Goal: Transaction & Acquisition: Purchase product/service

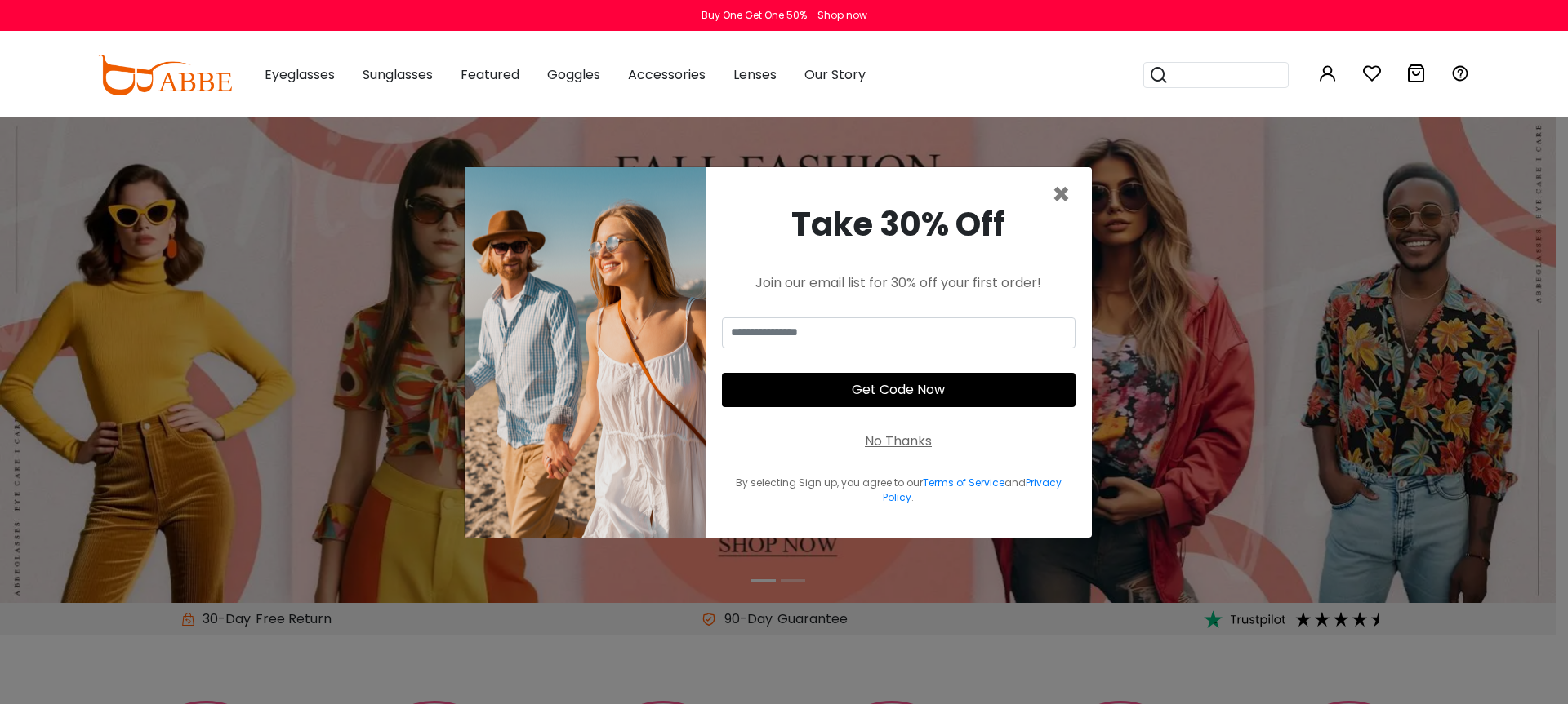
click at [872, 435] on div "No Thanks" at bounding box center [897, 441] width 67 height 19
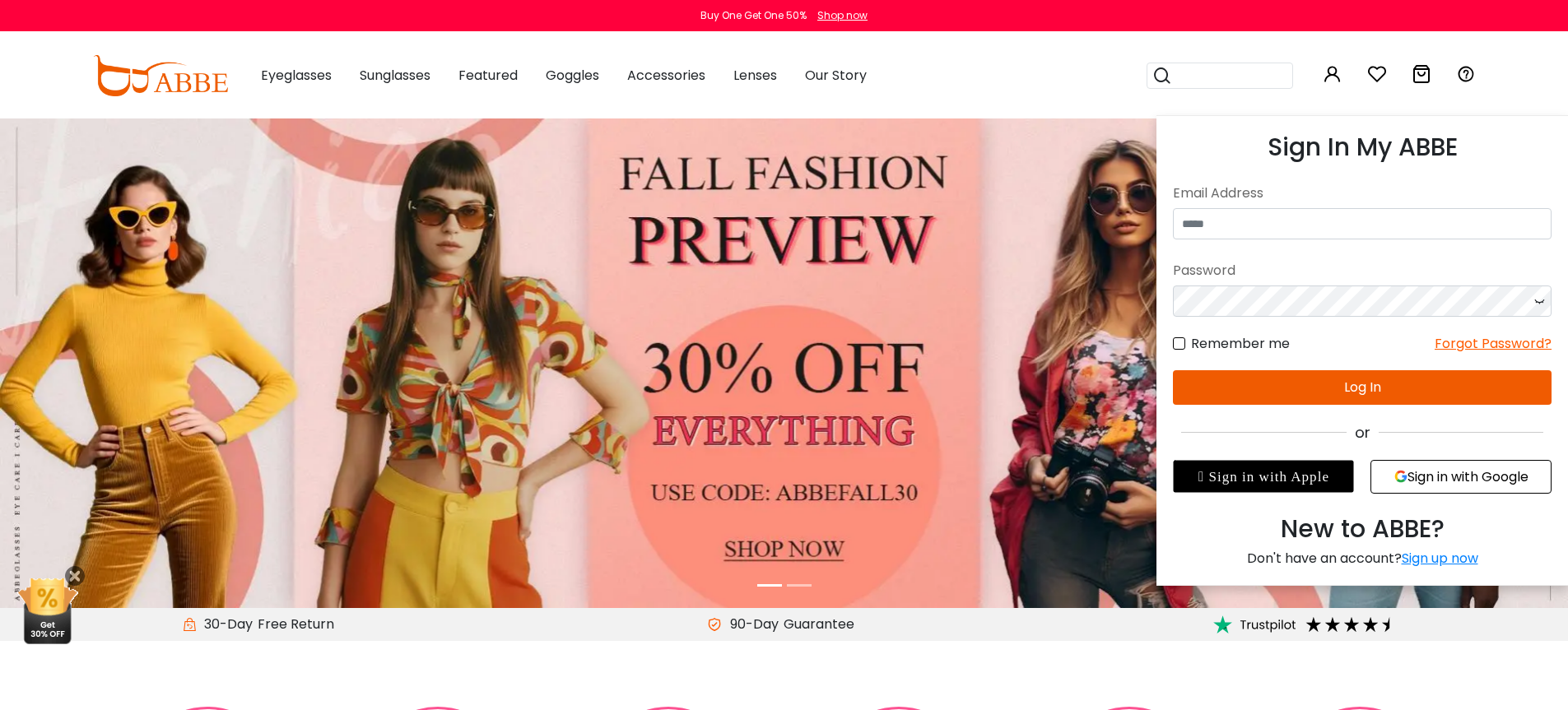
click at [1336, 77] on icon at bounding box center [1332, 74] width 19 height 19
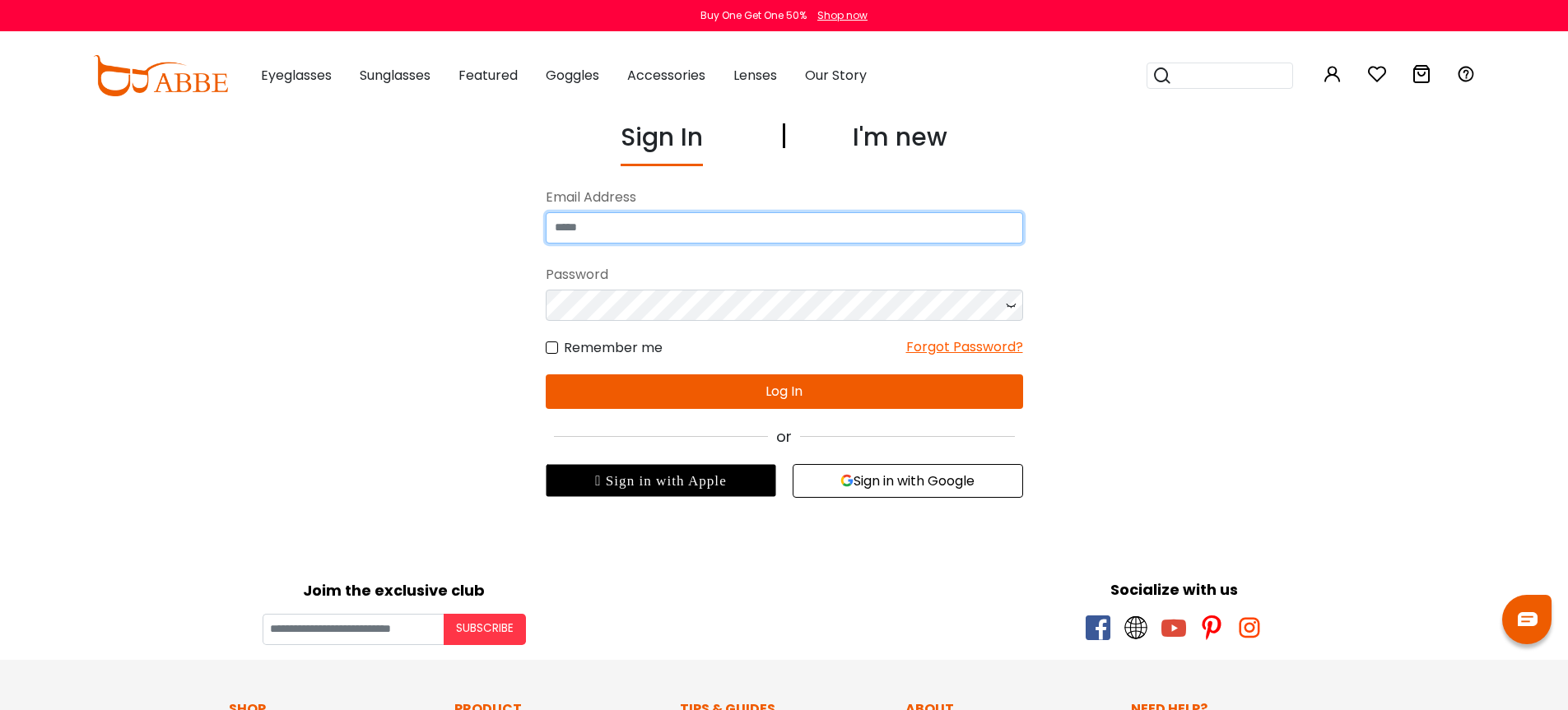
click at [744, 221] on input "email" at bounding box center [784, 228] width 477 height 31
type input "**********"
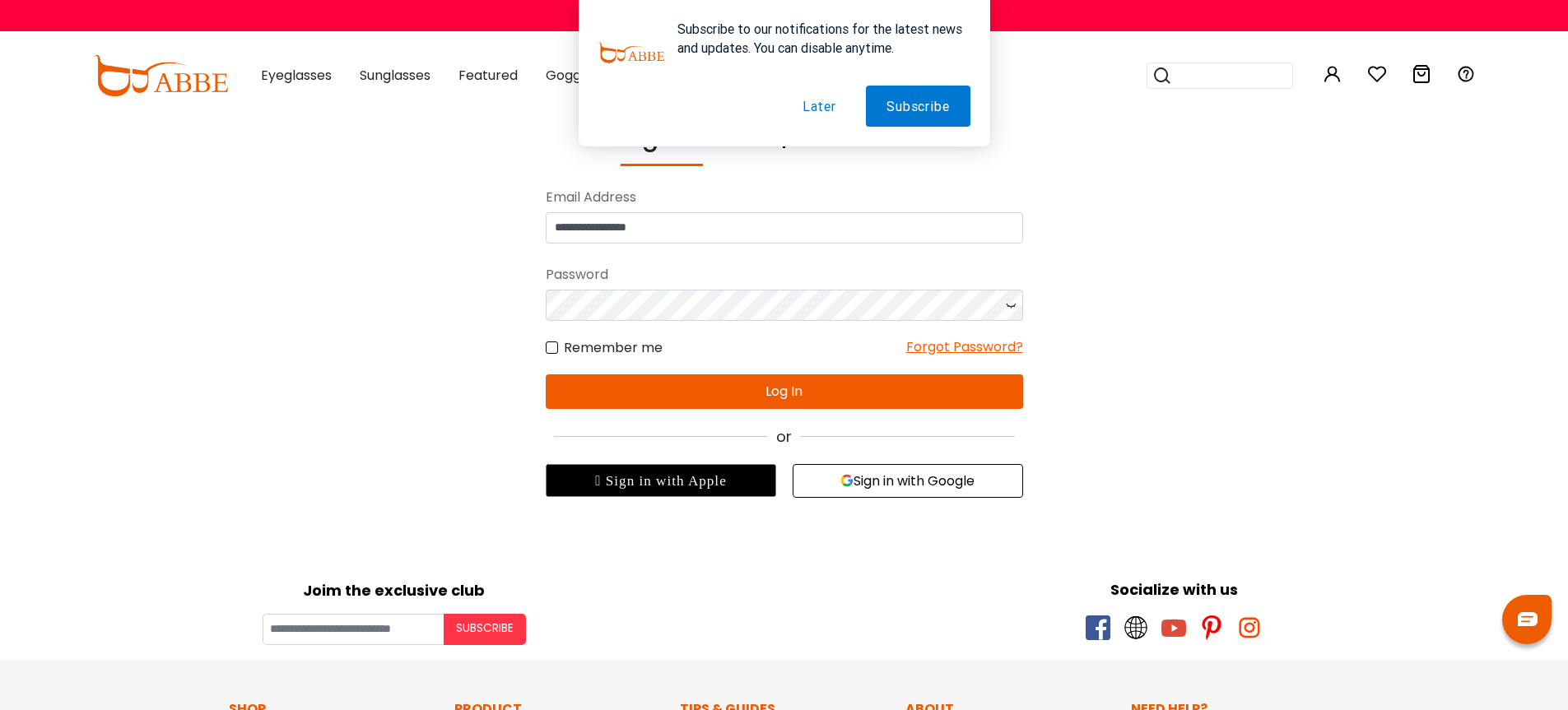
drag, startPoint x: 800, startPoint y: 388, endPoint x: 809, endPoint y: 257, distance: 131.3
click at [800, 387] on button "Log In" at bounding box center [784, 391] width 477 height 34
click at [819, 112] on button "Later" at bounding box center [819, 106] width 75 height 41
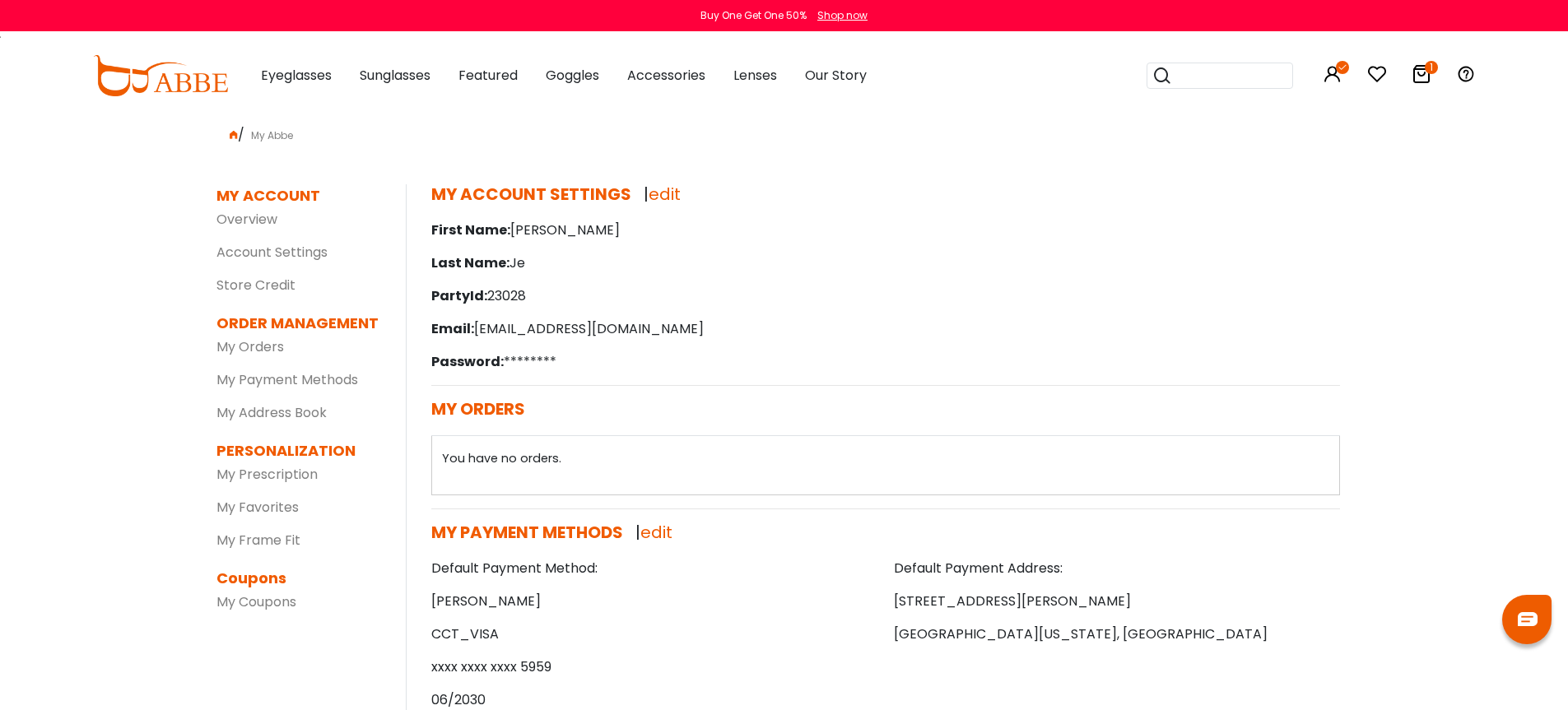
click at [1418, 74] on icon at bounding box center [1421, 74] width 19 height 19
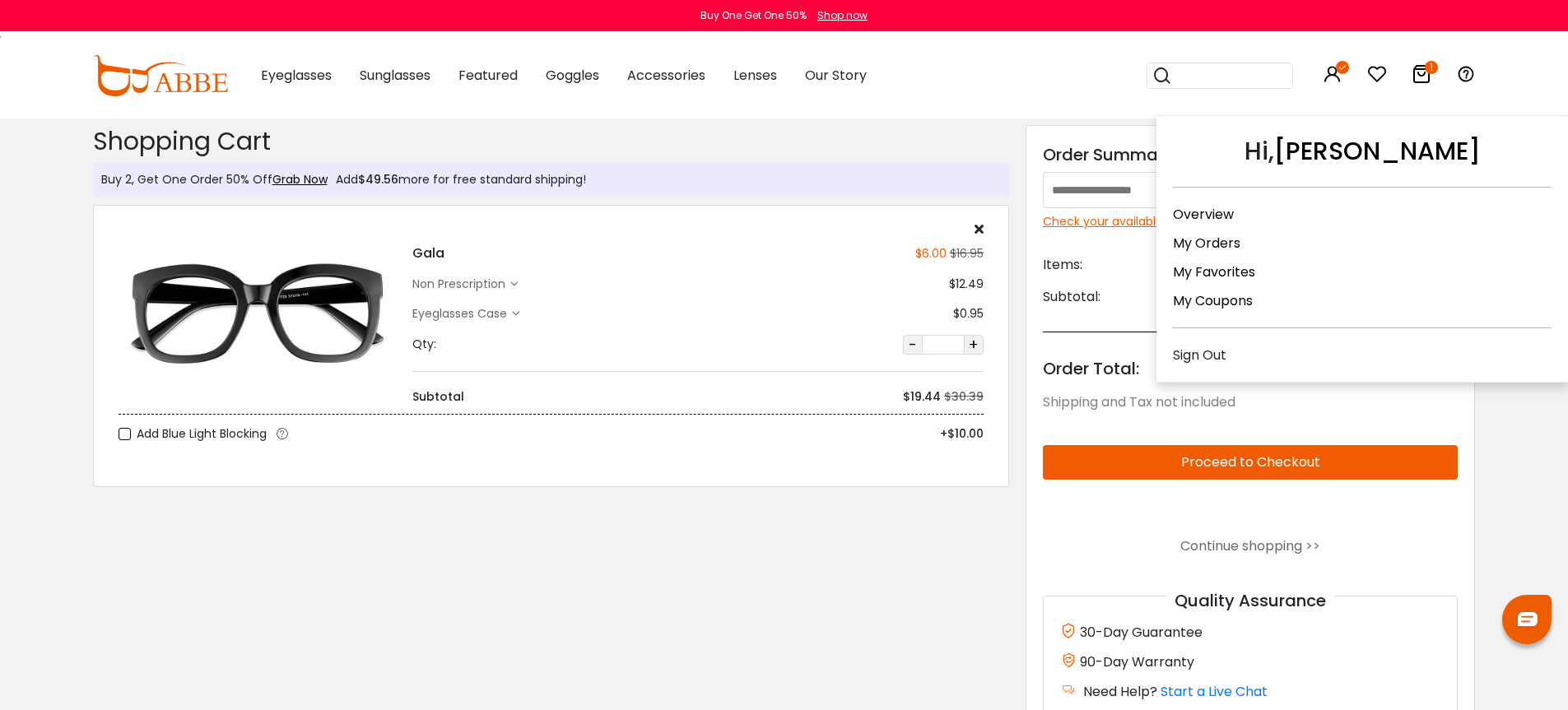
click at [1221, 241] on link "My Orders" at bounding box center [1206, 243] width 67 height 19
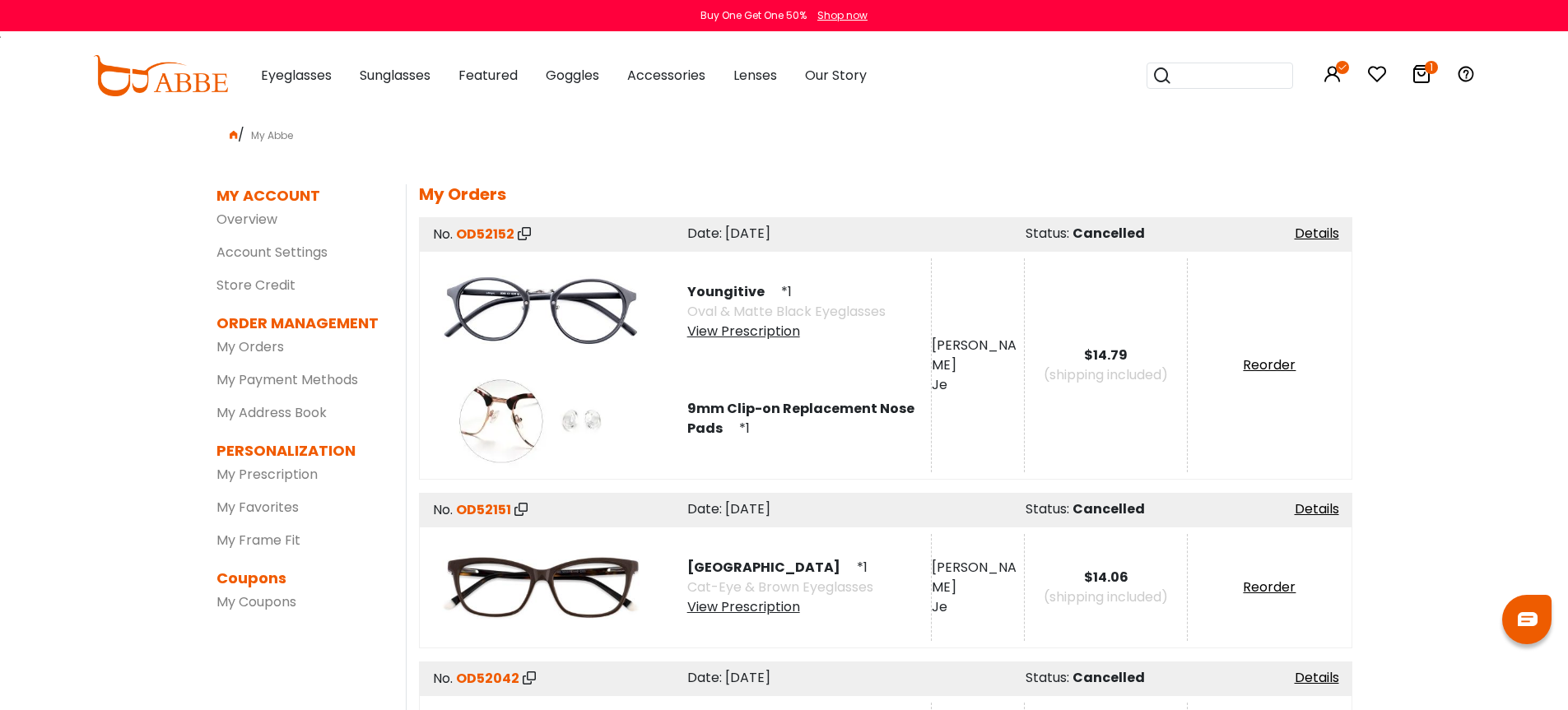
click at [1419, 76] on icon at bounding box center [1421, 74] width 19 height 19
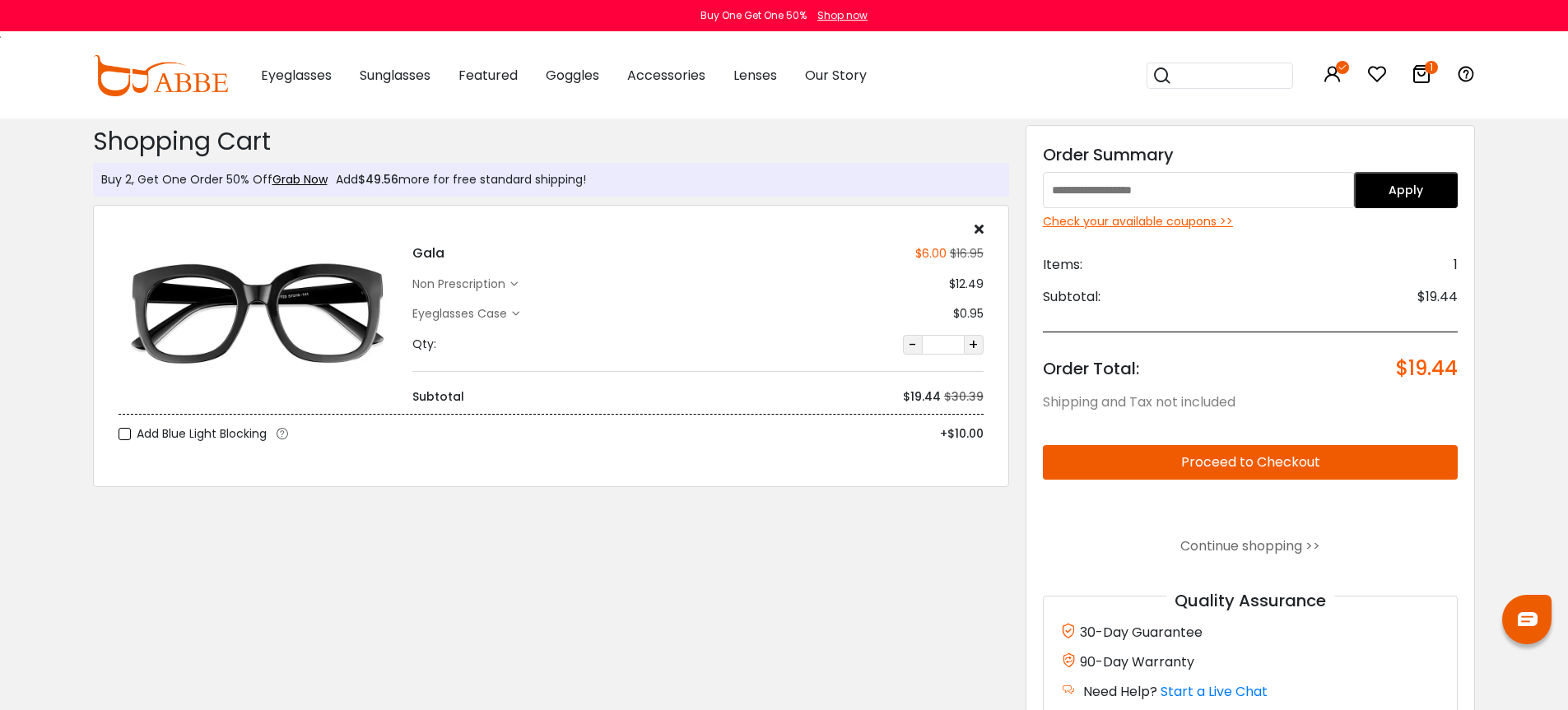
click at [1332, 456] on button "Proceed to Checkout" at bounding box center [1250, 462] width 416 height 34
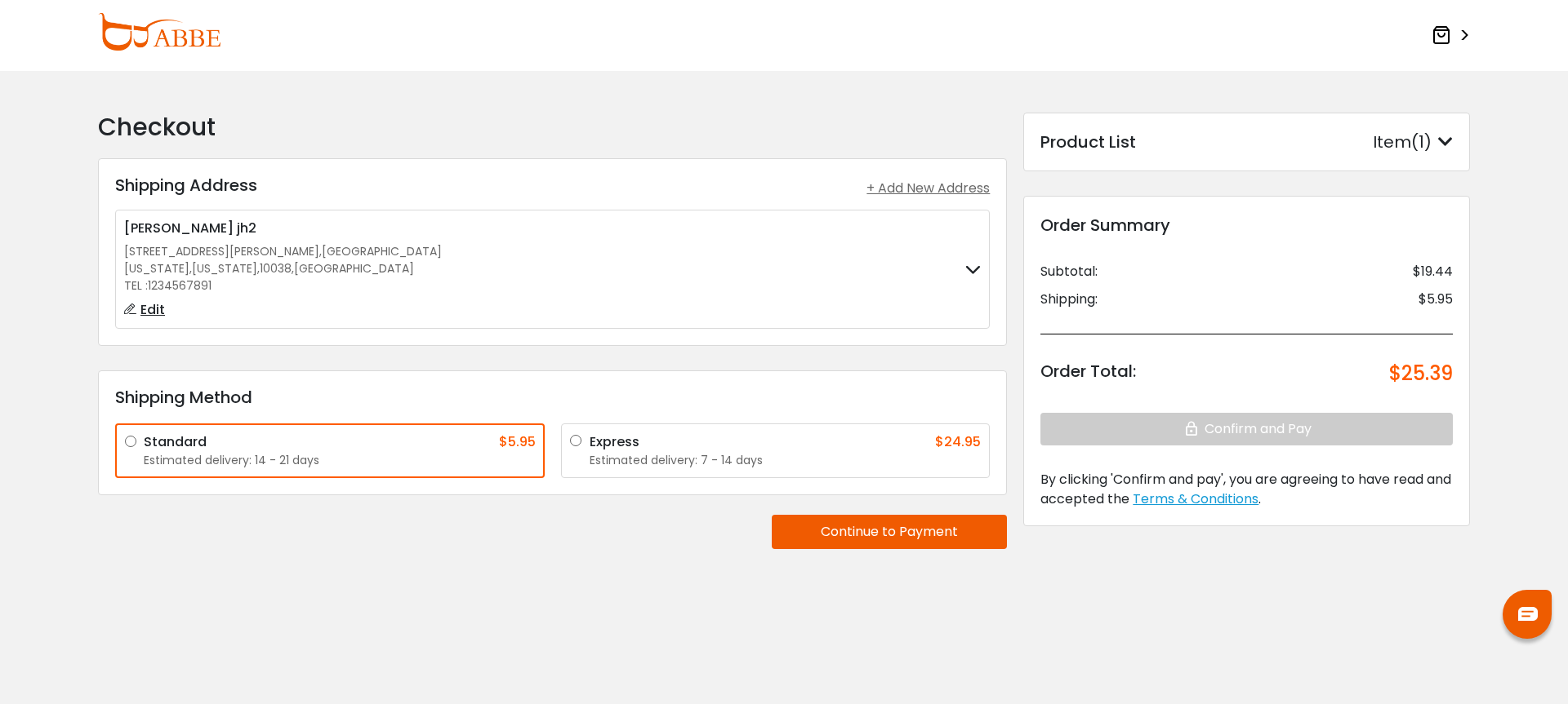
click at [735, 272] on label "Peng wang zhang jh2 123 William Street , Manhattan New York , New York , 10038 …" at bounding box center [553, 269] width 857 height 101
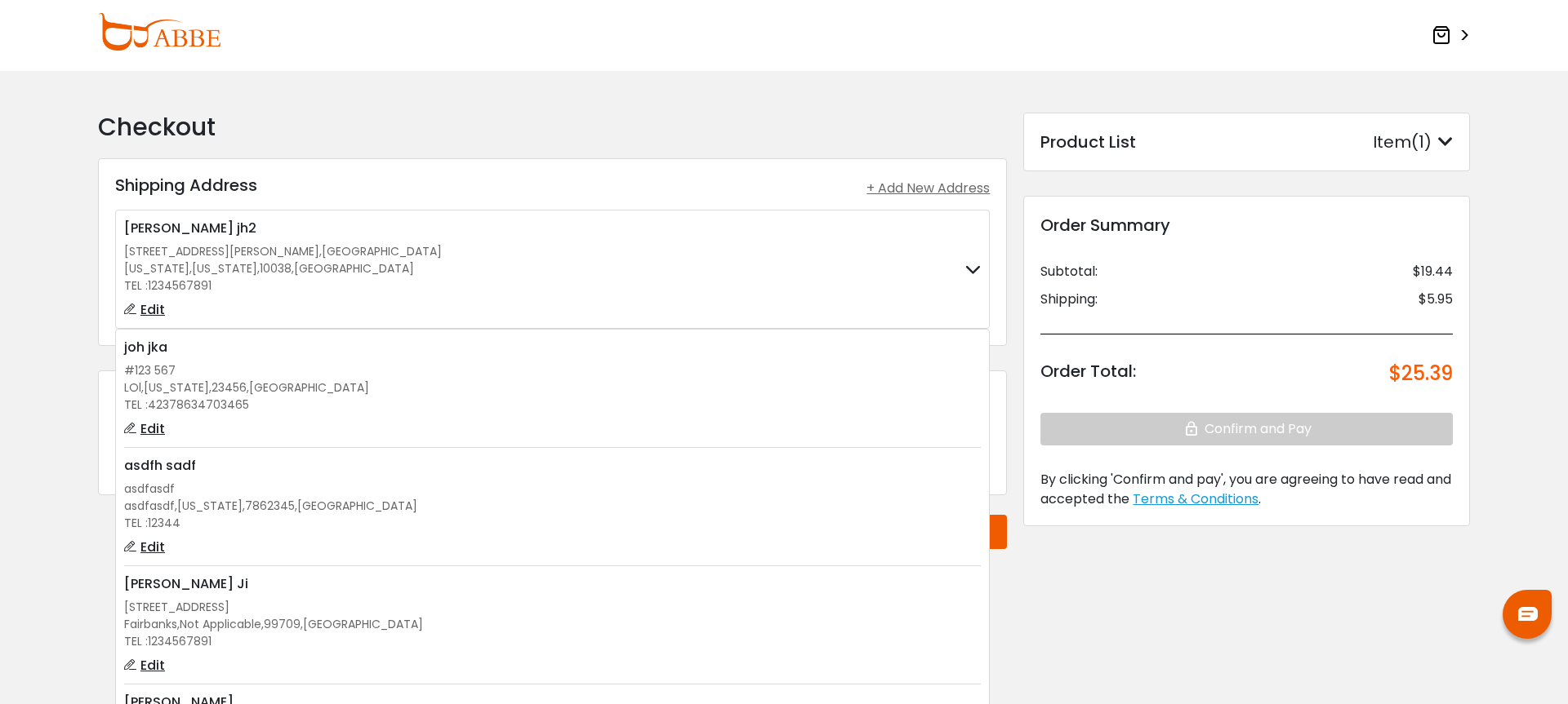
click at [482, 504] on div "asdfasdf , Colorado , 7862345 , United States" at bounding box center [553, 507] width 857 height 17
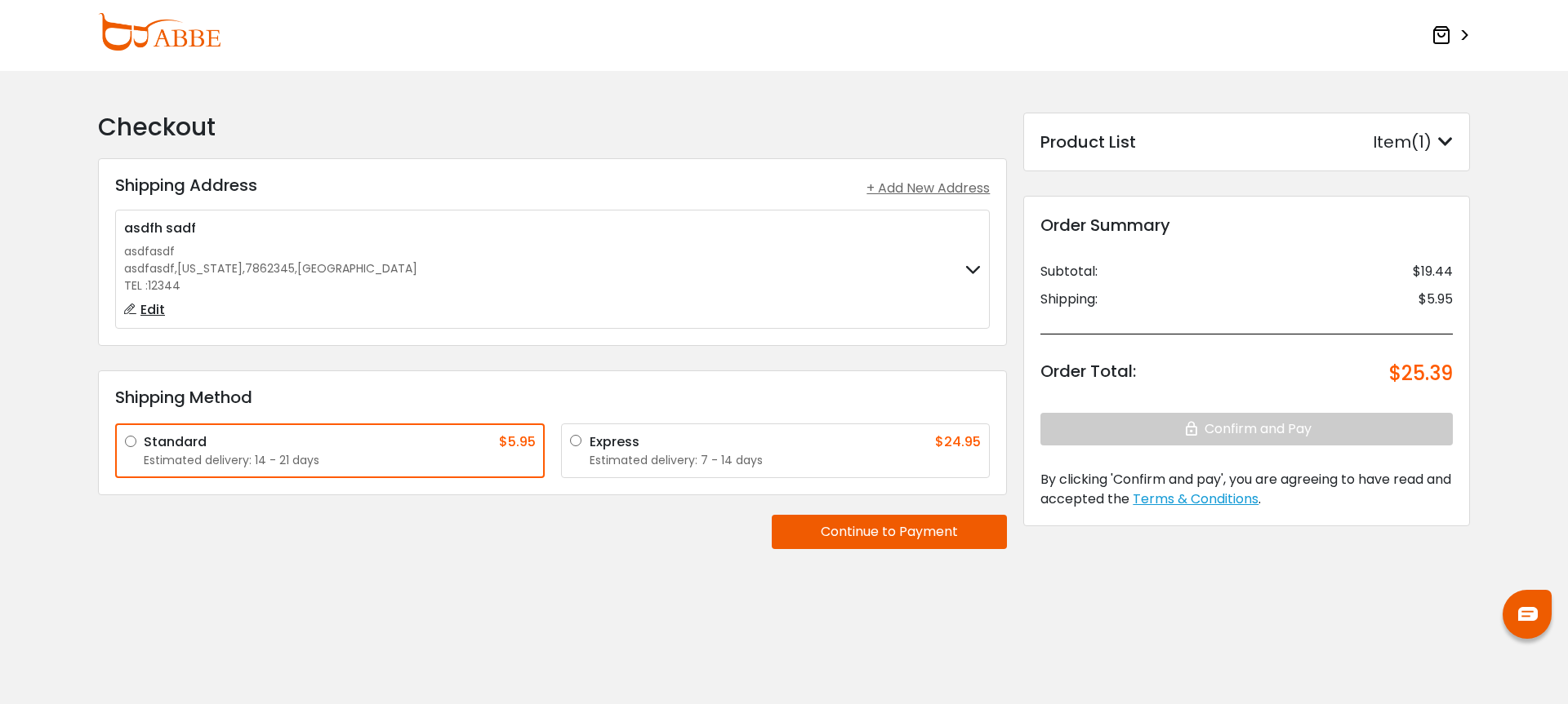
click at [860, 523] on button "Continue to Payment" at bounding box center [889, 531] width 235 height 34
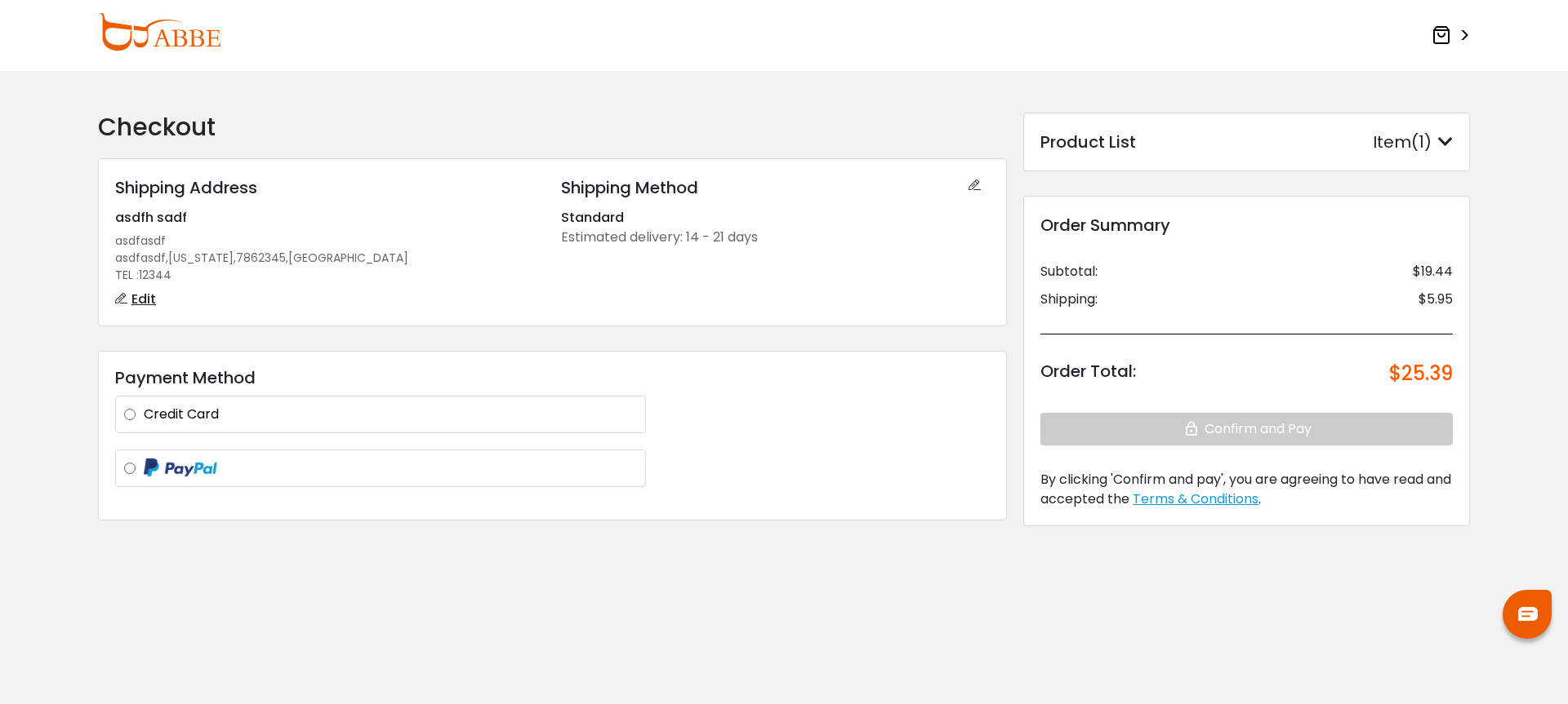
drag, startPoint x: 378, startPoint y: 473, endPoint x: 387, endPoint y: 473, distance: 9.0
click at [378, 473] on label at bounding box center [390, 469] width 493 height 20
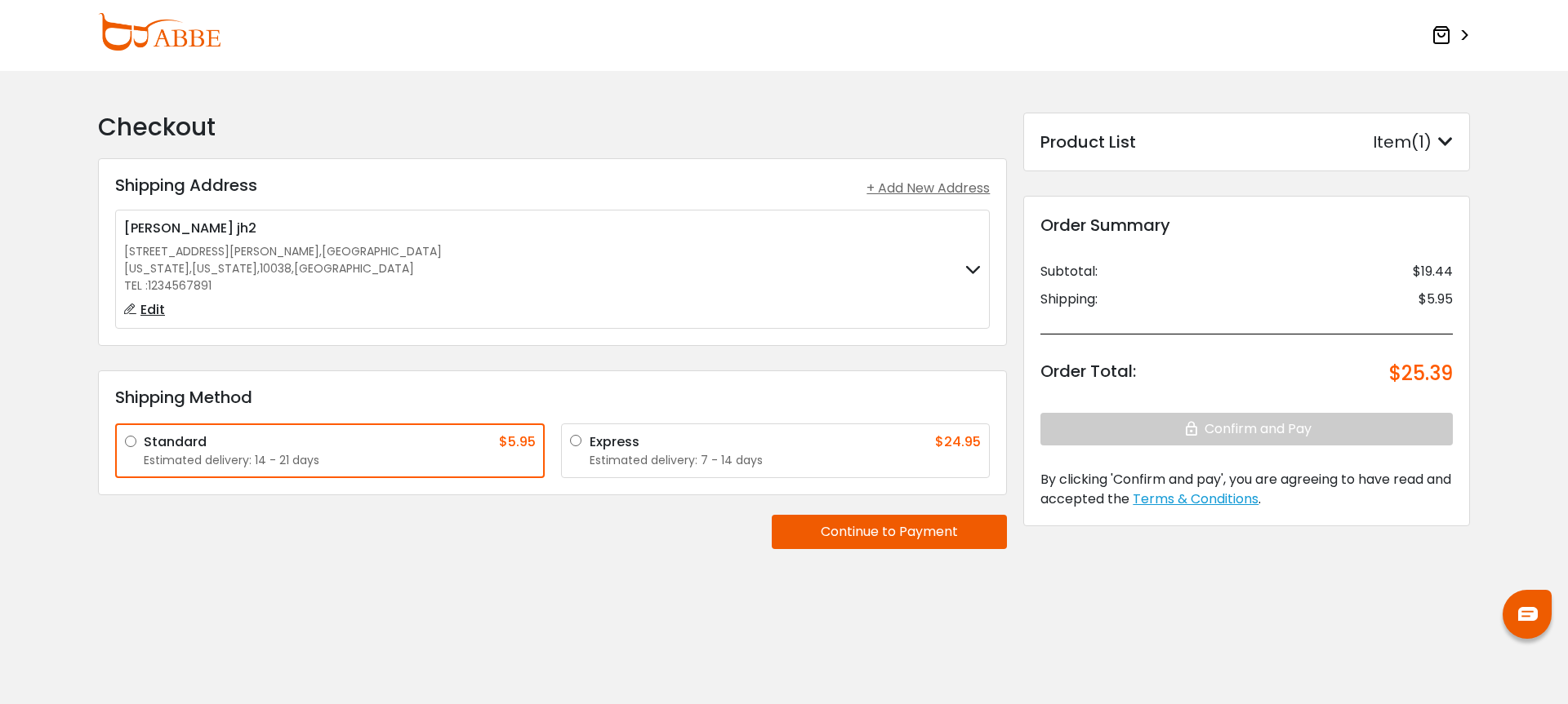
click at [1443, 34] on icon at bounding box center [1441, 35] width 19 height 19
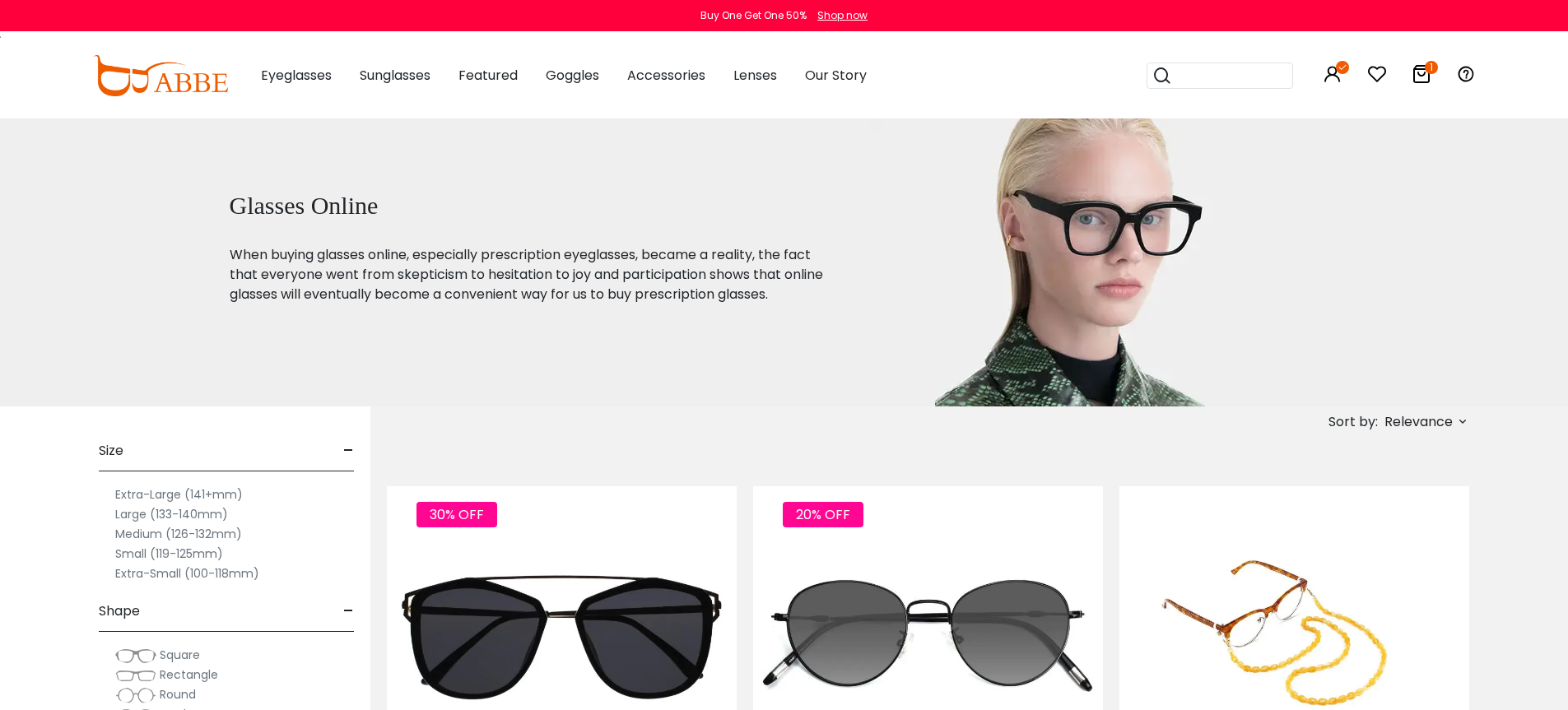
click at [1421, 70] on icon at bounding box center [1421, 74] width 19 height 19
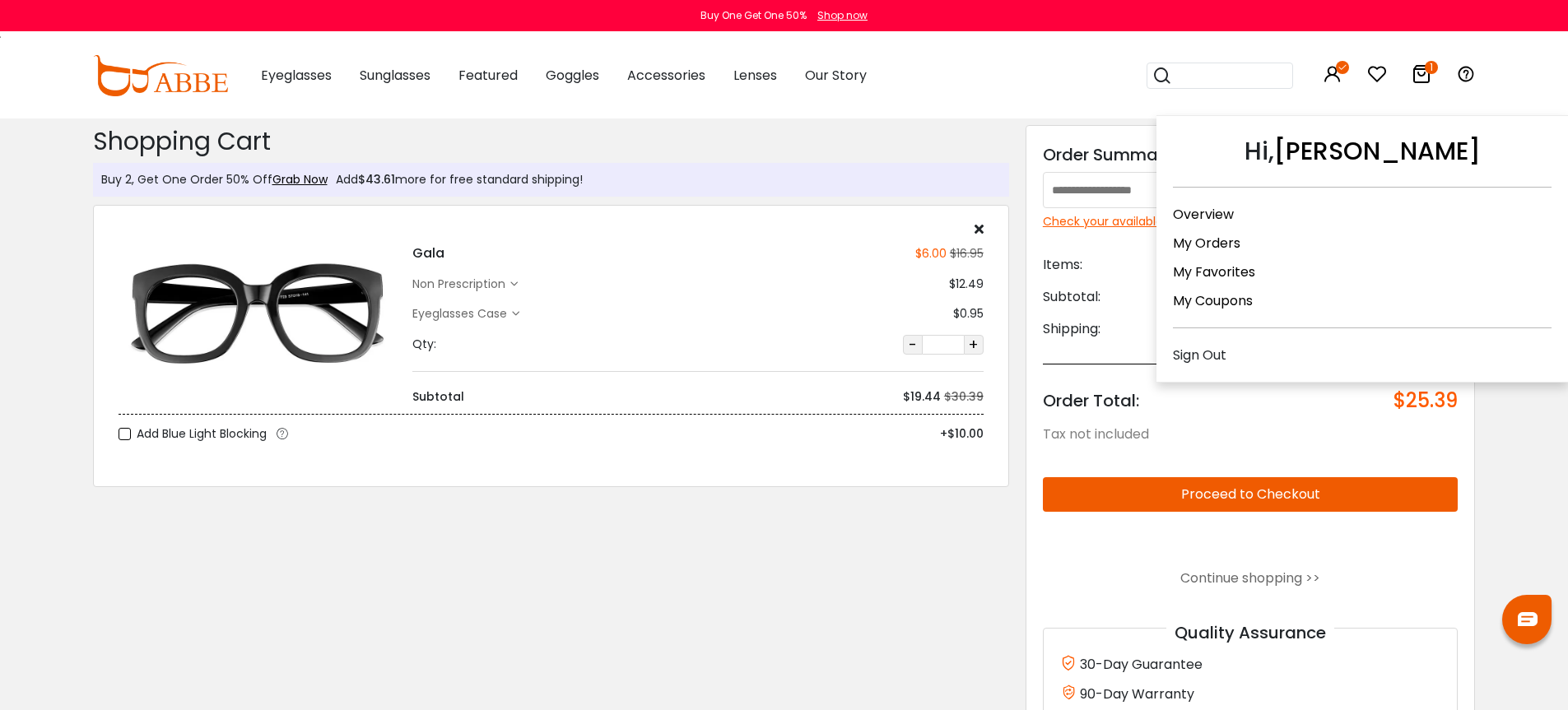
click at [1229, 242] on link "My Orders" at bounding box center [1206, 243] width 67 height 19
